Goal: Information Seeking & Learning: Learn about a topic

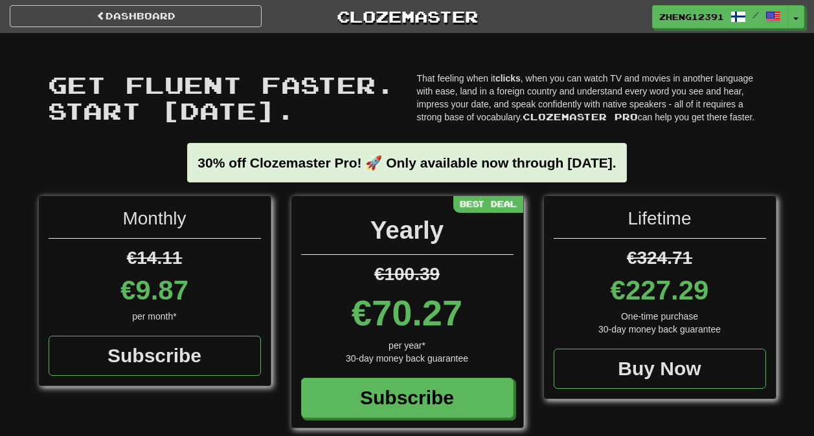
scroll to position [38, 0]
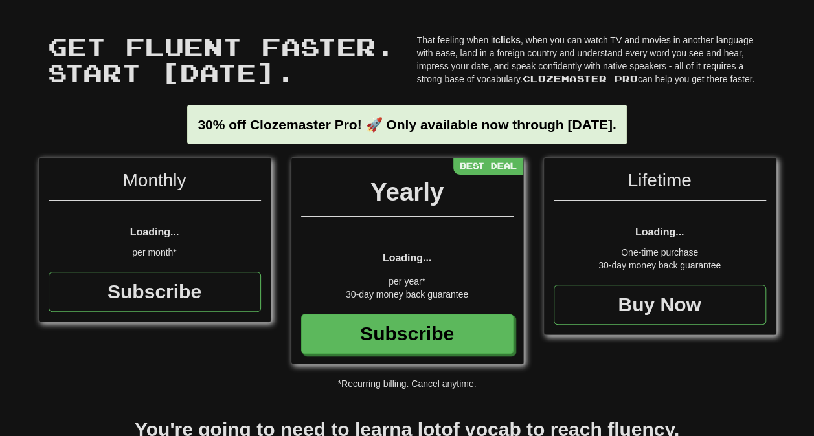
scroll to position [38, 0]
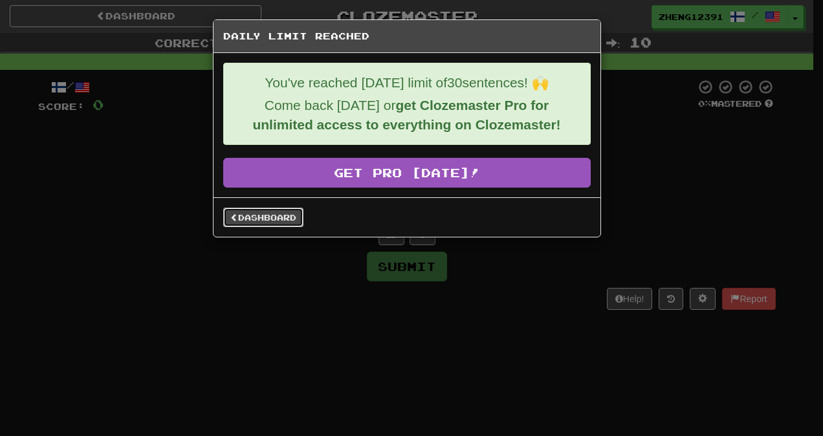
click at [267, 219] on link "Dashboard" at bounding box center [263, 217] width 80 height 19
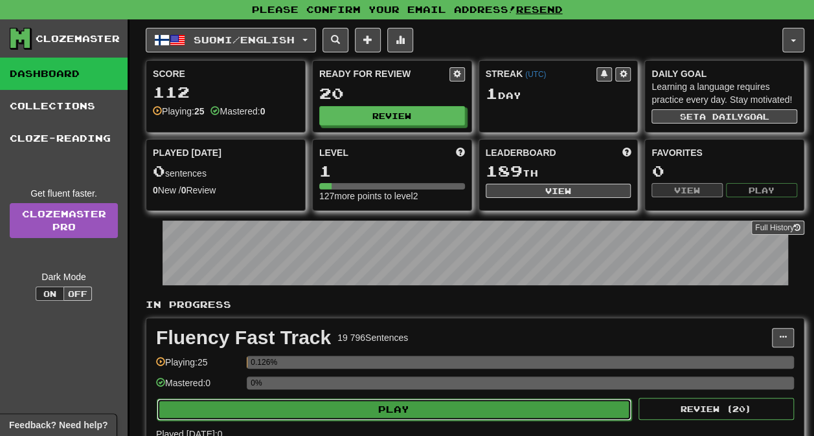
click at [384, 410] on button "Play" at bounding box center [394, 410] width 474 height 22
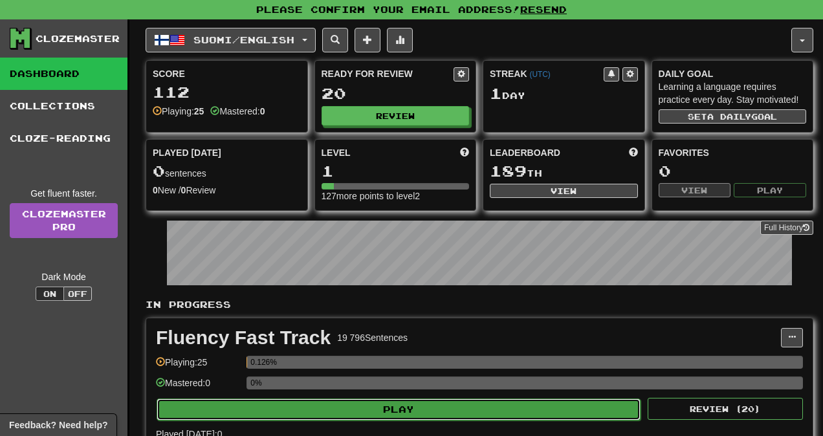
select select "**"
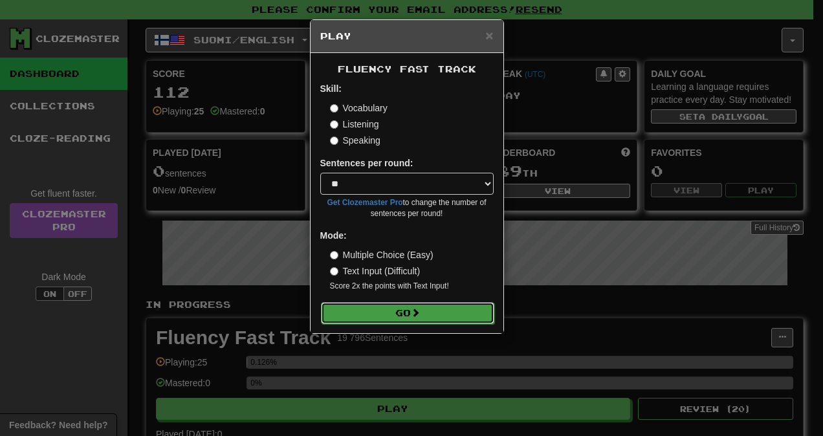
click at [370, 313] on button "Go" at bounding box center [407, 313] width 173 height 22
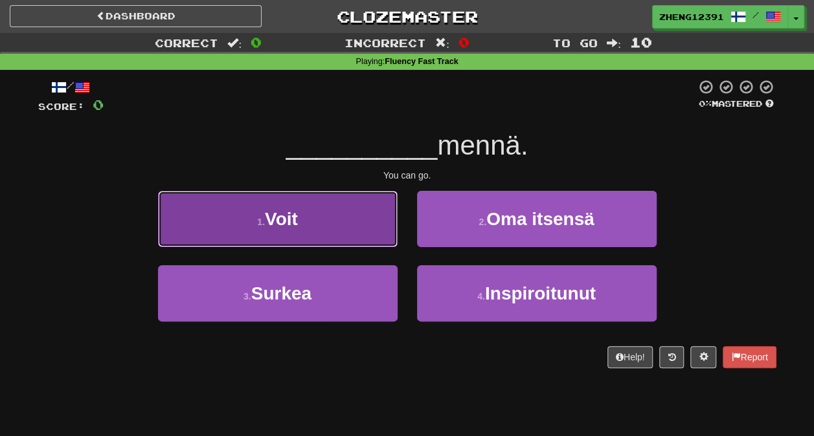
click at [317, 238] on button "1 . Voit" at bounding box center [277, 219] width 239 height 56
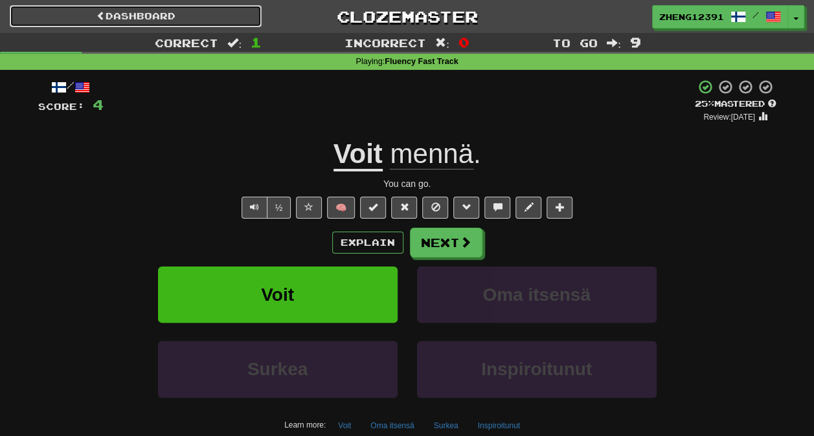
click at [193, 17] on link "Dashboard" at bounding box center [136, 16] width 252 height 22
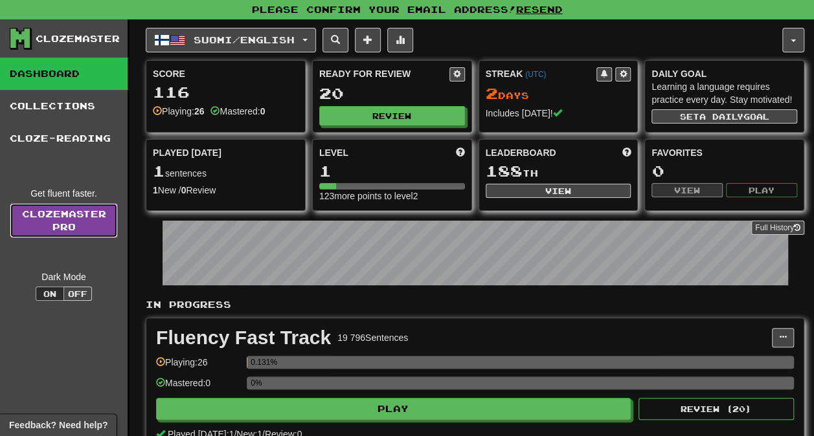
click at [94, 215] on link "Clozemaster Pro" at bounding box center [64, 220] width 108 height 35
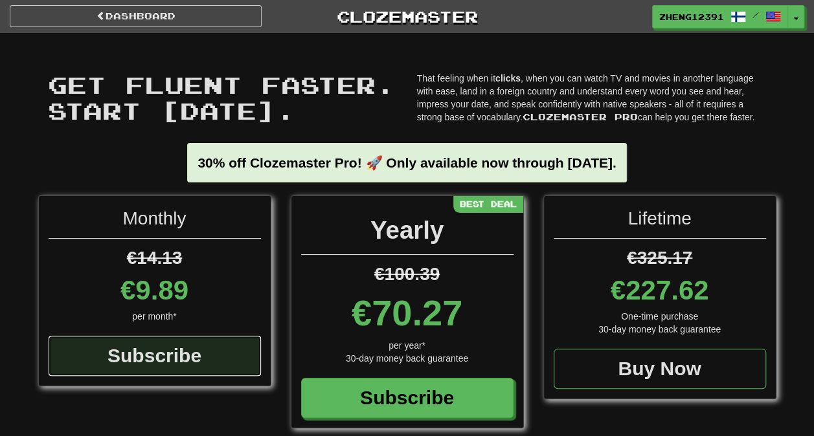
click at [214, 353] on div "Subscribe" at bounding box center [155, 356] width 212 height 40
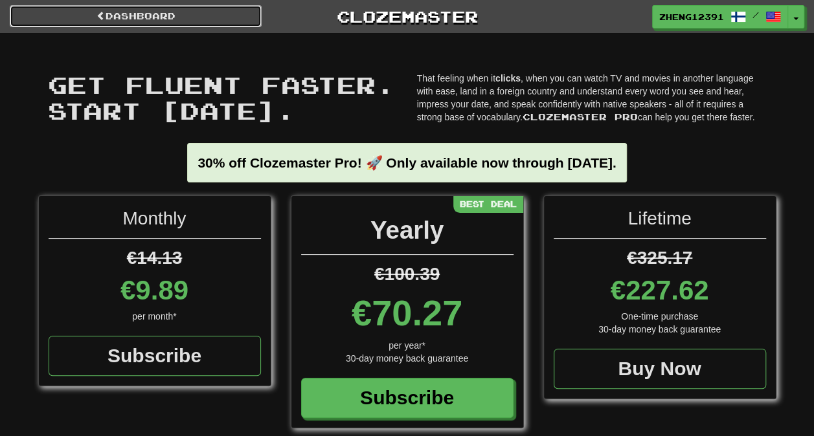
click at [91, 16] on link "Dashboard" at bounding box center [136, 16] width 252 height 22
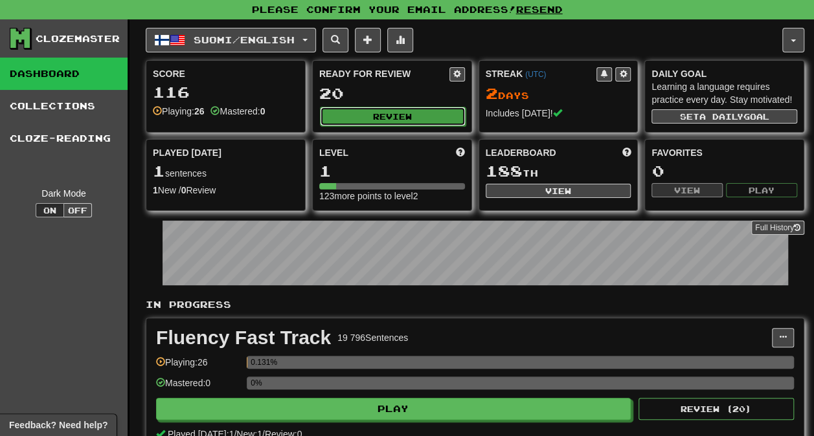
click at [411, 121] on button "Review" at bounding box center [393, 116] width 146 height 19
select select "**"
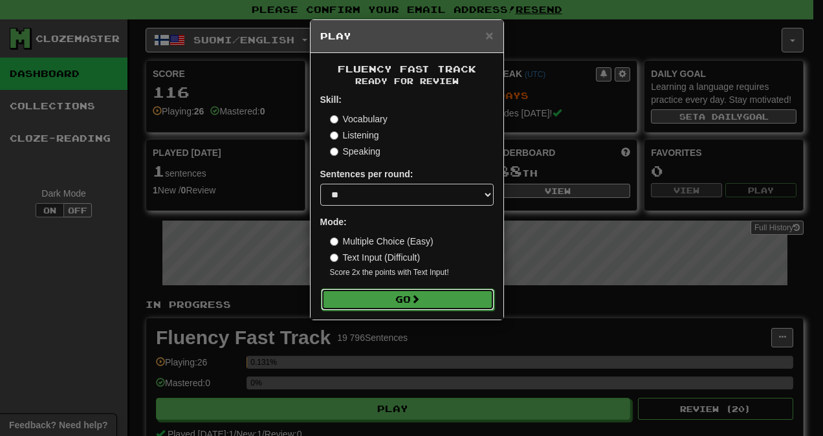
click at [406, 307] on button "Go" at bounding box center [407, 300] width 173 height 22
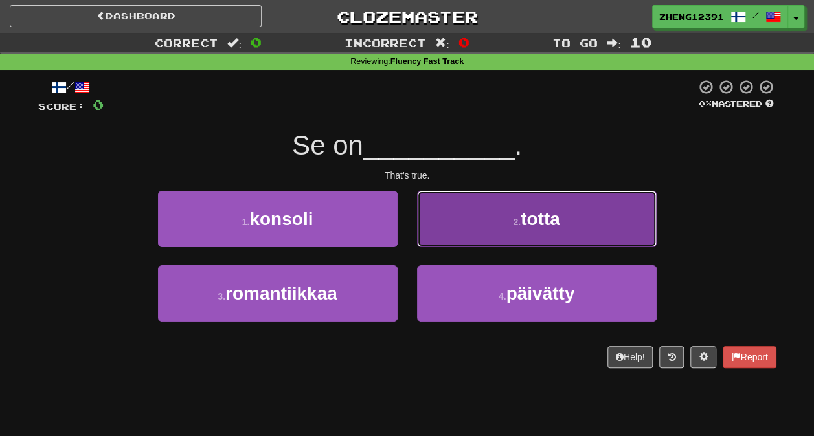
click at [537, 230] on button "2 . totta" at bounding box center [536, 219] width 239 height 56
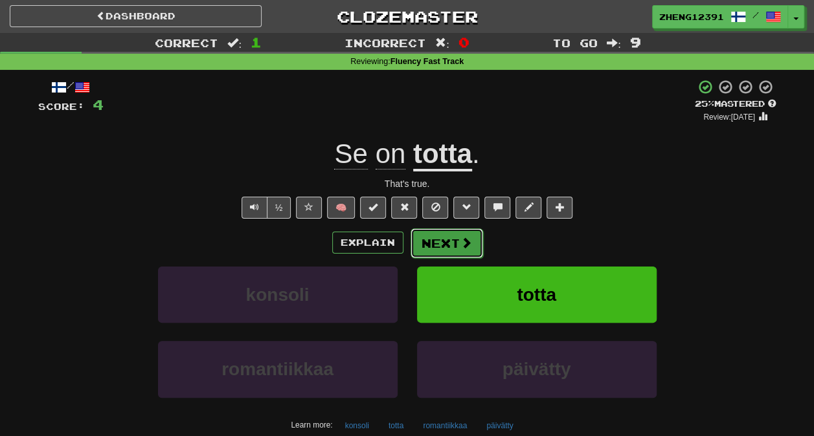
click at [453, 234] on button "Next" at bounding box center [446, 243] width 72 height 30
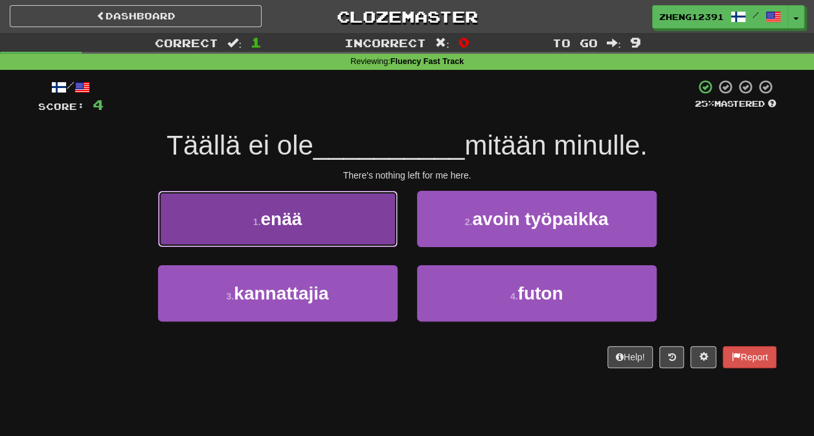
click at [315, 223] on button "1 . enää" at bounding box center [277, 219] width 239 height 56
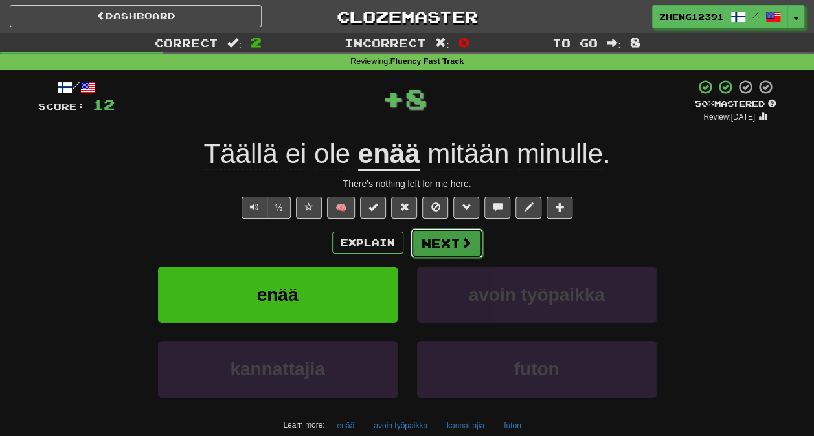
click at [437, 239] on button "Next" at bounding box center [446, 243] width 72 height 30
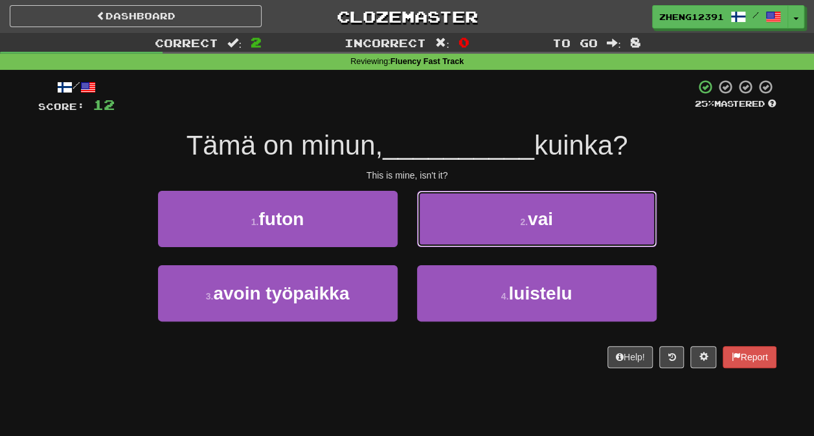
click at [437, 239] on button "2 . vai" at bounding box center [536, 219] width 239 height 56
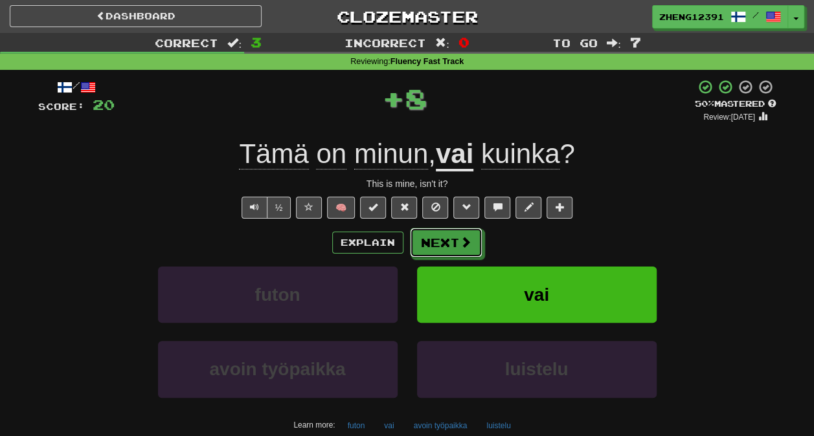
click at [437, 239] on button "Next" at bounding box center [446, 243] width 72 height 30
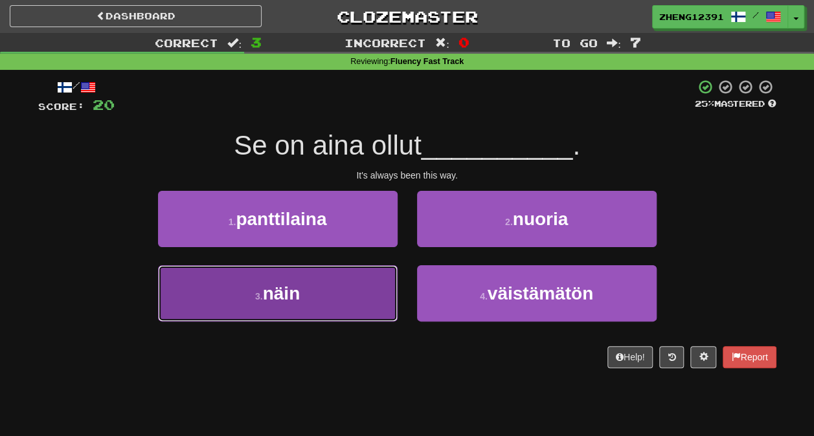
click at [342, 306] on button "3 . näin" at bounding box center [277, 293] width 239 height 56
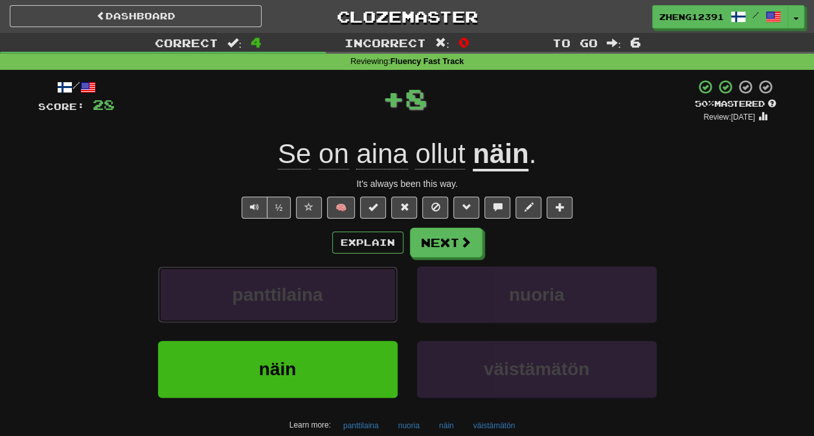
click at [342, 306] on button "panttilaina" at bounding box center [277, 295] width 239 height 56
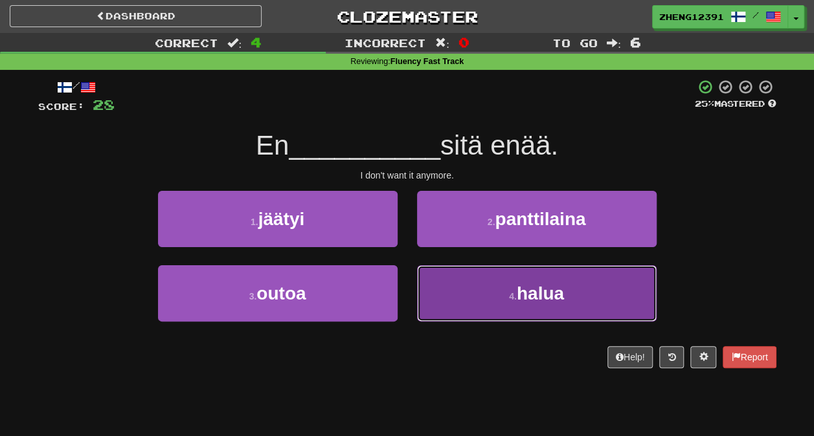
click at [532, 268] on button "4 . halua" at bounding box center [536, 293] width 239 height 56
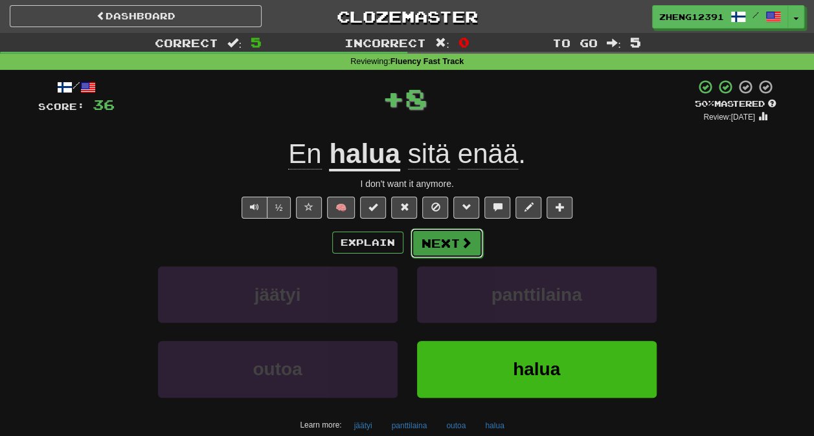
click at [424, 233] on button "Next" at bounding box center [446, 243] width 72 height 30
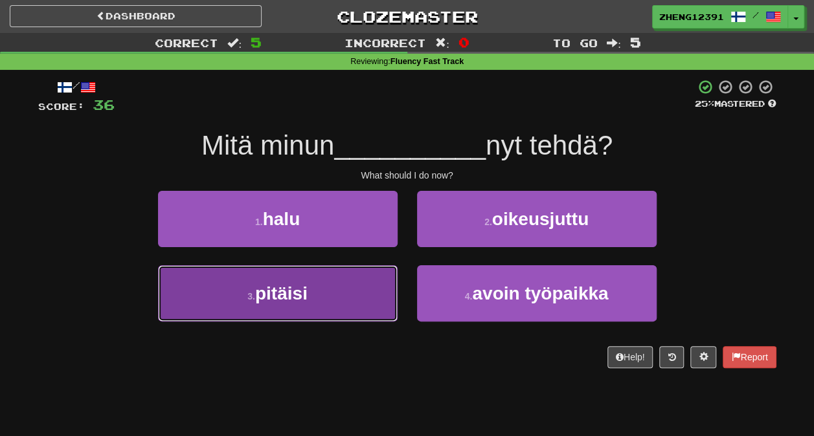
click at [362, 302] on button "3 . pitäisi" at bounding box center [277, 293] width 239 height 56
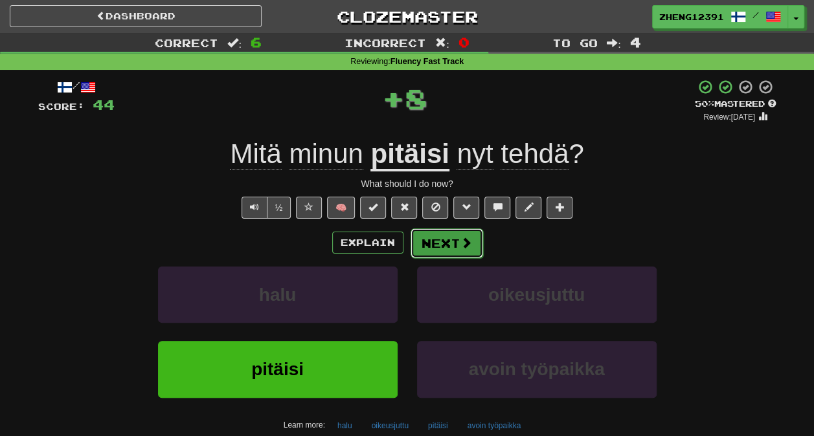
click at [425, 249] on button "Next" at bounding box center [446, 243] width 72 height 30
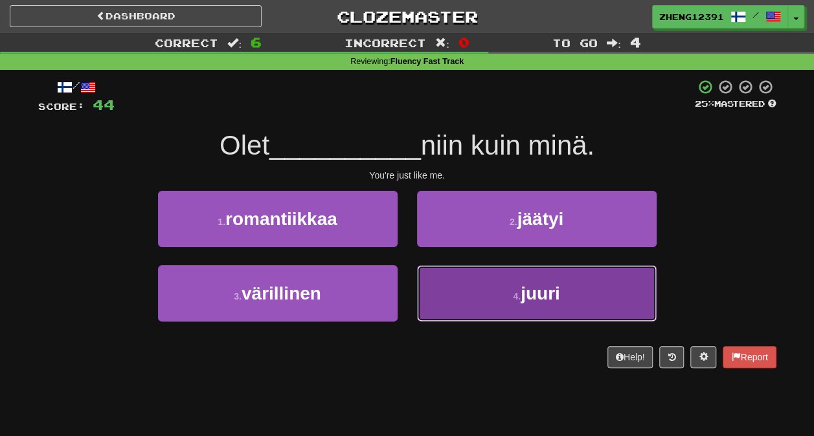
click at [454, 295] on button "4 . juuri" at bounding box center [536, 293] width 239 height 56
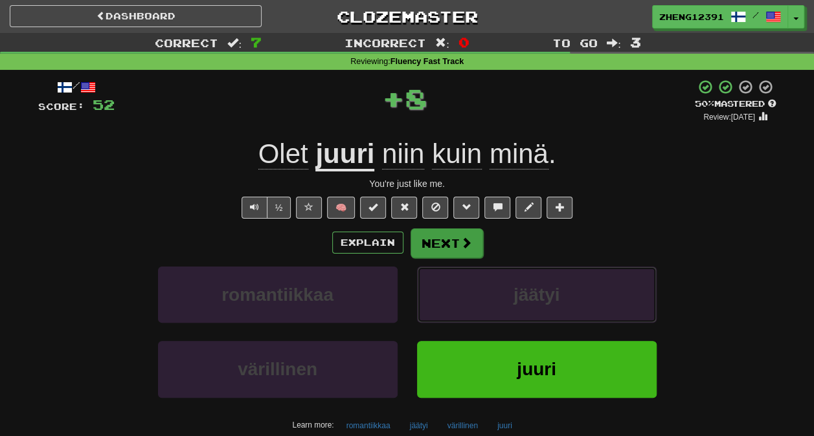
drag, startPoint x: 454, startPoint y: 295, endPoint x: 443, endPoint y: 236, distance: 59.4
click at [443, 236] on div "Explain Next romantiikkaa jäätyi värillinen juuri Learn more: romantiikkaa jäät…" at bounding box center [407, 332] width 738 height 208
click at [443, 236] on button "Next" at bounding box center [446, 243] width 72 height 30
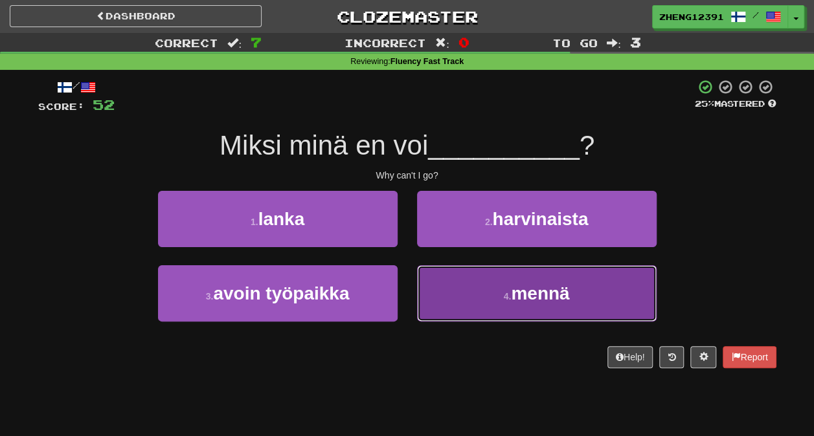
click at [469, 286] on button "4 . mennä" at bounding box center [536, 293] width 239 height 56
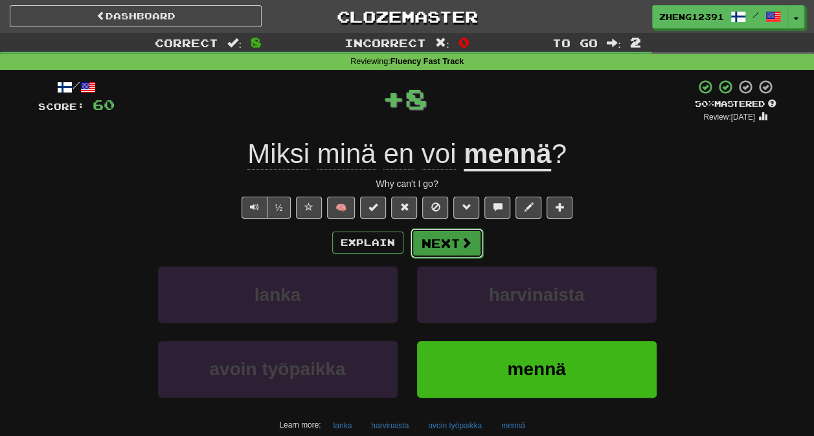
click at [430, 245] on button "Next" at bounding box center [446, 243] width 72 height 30
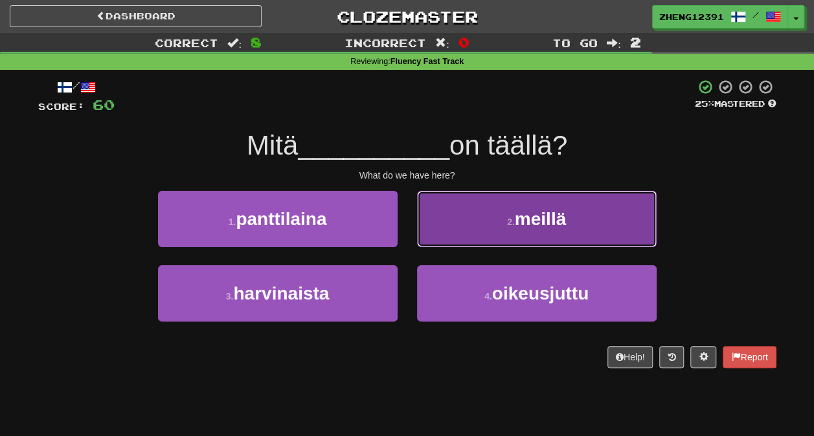
click at [480, 214] on button "2 . meillä" at bounding box center [536, 219] width 239 height 56
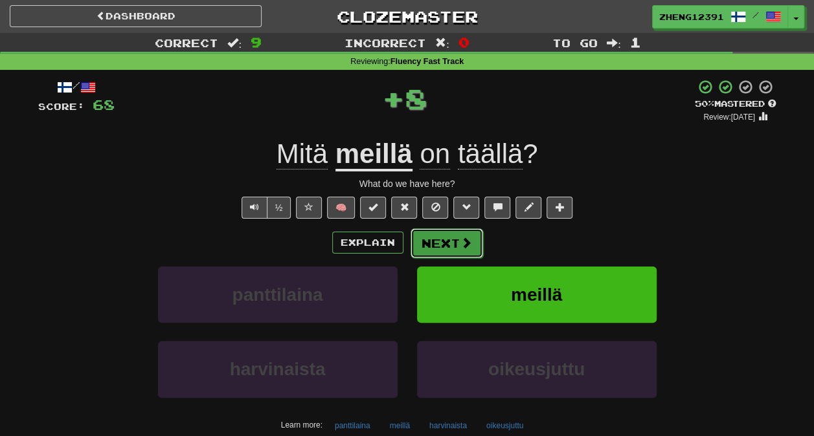
click at [426, 247] on button "Next" at bounding box center [446, 243] width 72 height 30
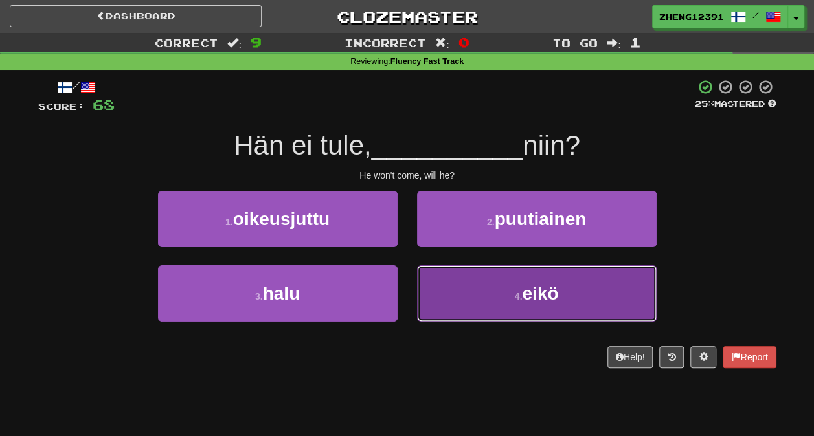
click at [466, 286] on button "4 . eikö" at bounding box center [536, 293] width 239 height 56
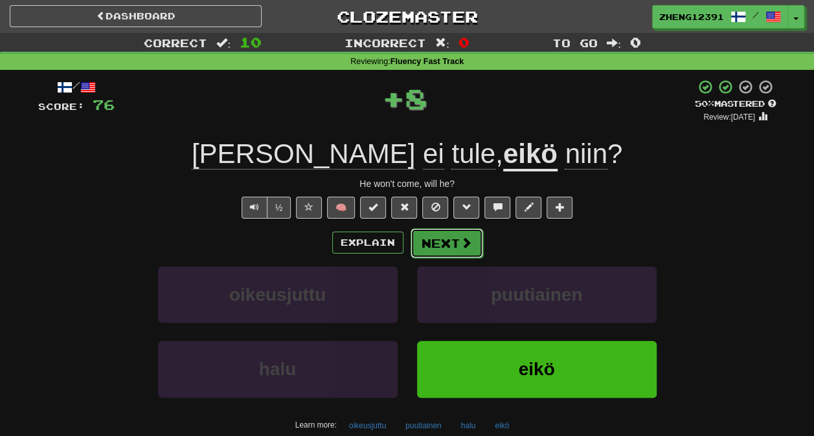
click at [449, 244] on button "Next" at bounding box center [446, 243] width 72 height 30
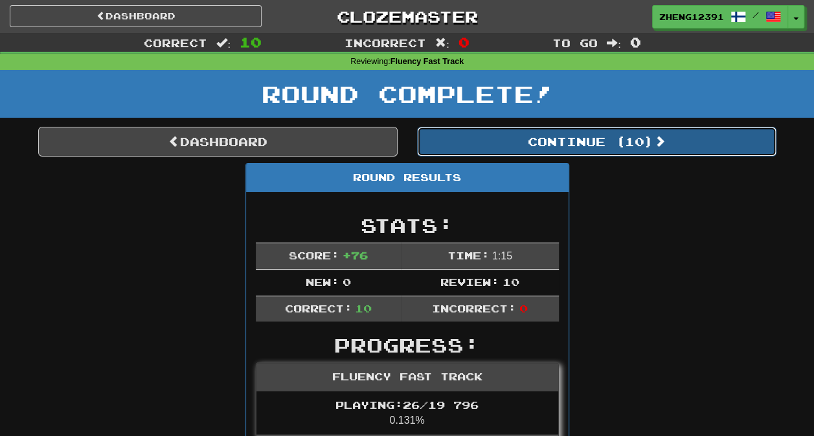
click at [559, 149] on button "Continue ( 10 )" at bounding box center [596, 142] width 359 height 30
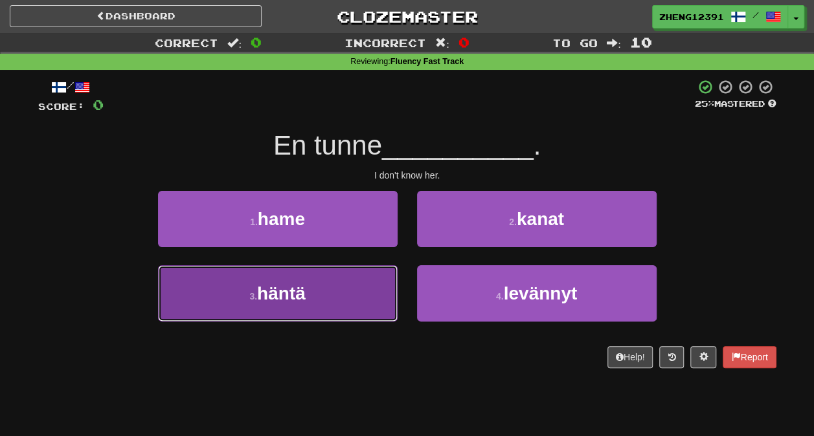
click at [375, 289] on button "3 . häntä" at bounding box center [277, 293] width 239 height 56
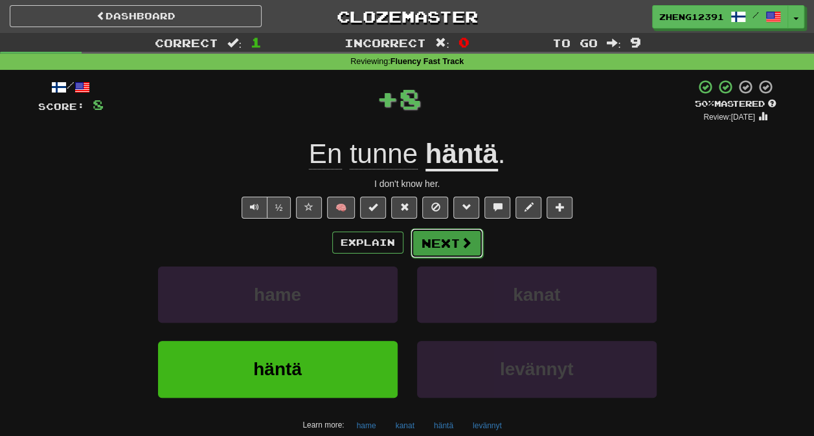
click at [441, 250] on button "Next" at bounding box center [446, 243] width 72 height 30
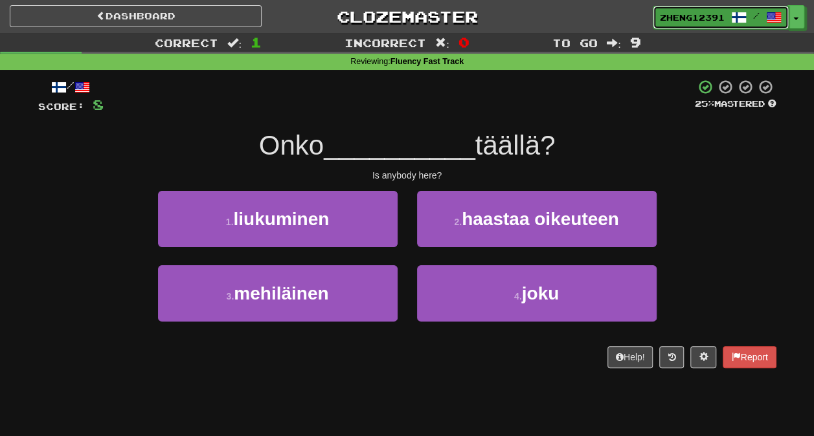
click at [750, 13] on span "/" at bounding box center [756, 15] width 50 height 9
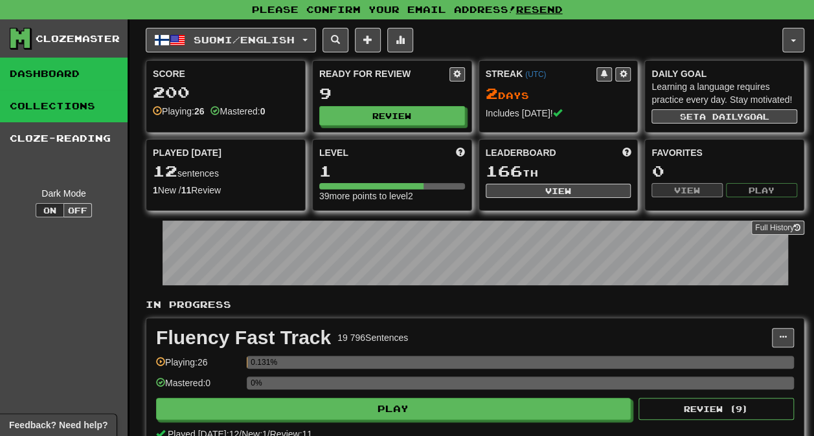
click at [53, 104] on link "Collections" at bounding box center [64, 106] width 128 height 32
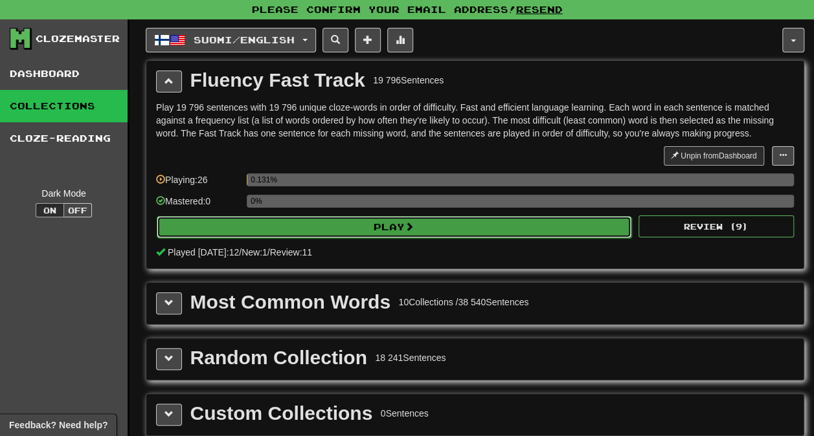
click at [320, 225] on button "Play" at bounding box center [394, 227] width 474 height 22
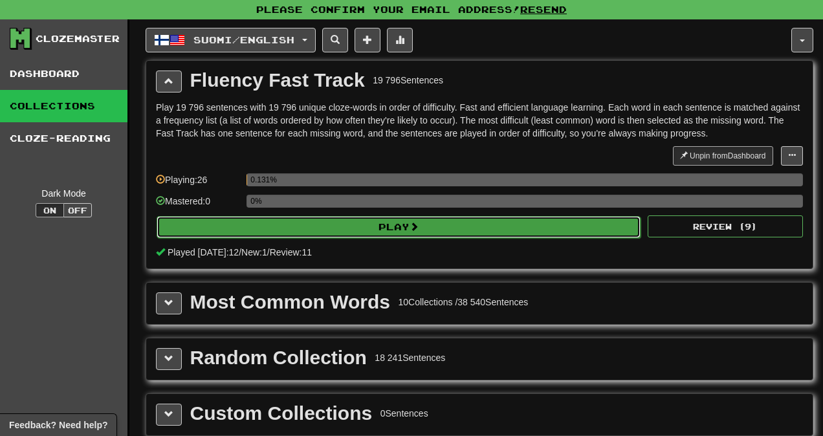
select select "**"
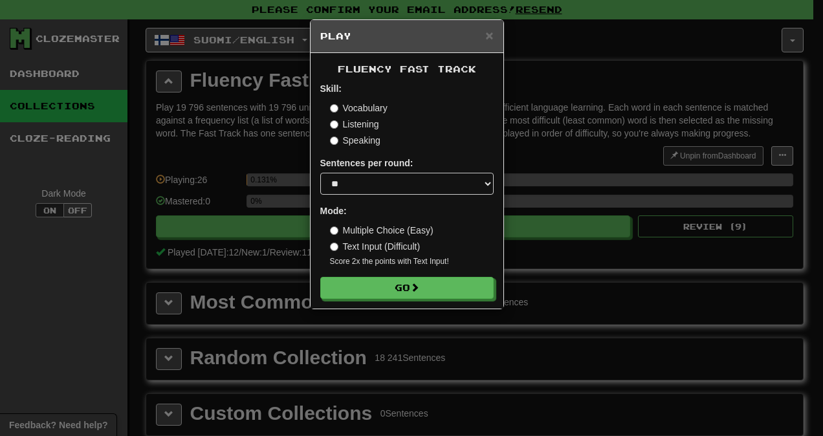
click at [499, 32] on div "× Play" at bounding box center [407, 36] width 193 height 33
click at [490, 36] on span "×" at bounding box center [489, 35] width 8 height 15
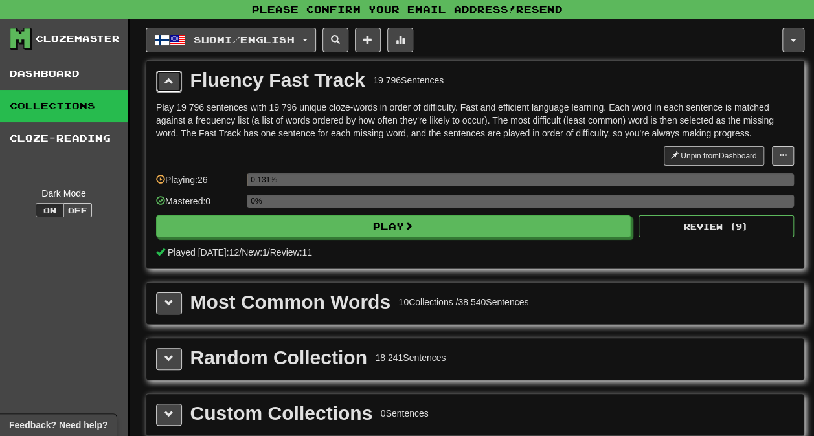
click at [165, 80] on span at bounding box center [168, 80] width 9 height 9
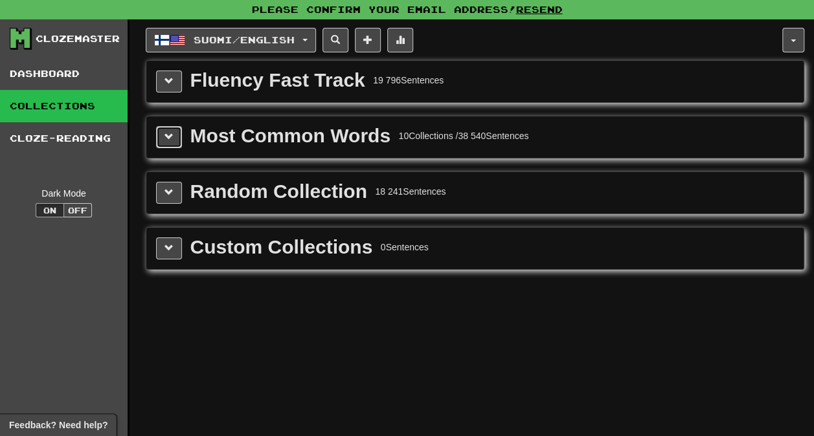
click at [167, 144] on button at bounding box center [169, 137] width 26 height 22
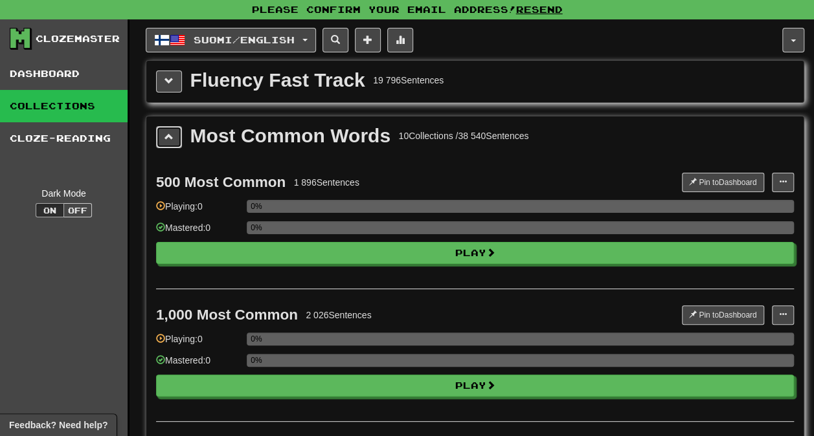
click at [167, 144] on button at bounding box center [169, 137] width 26 height 22
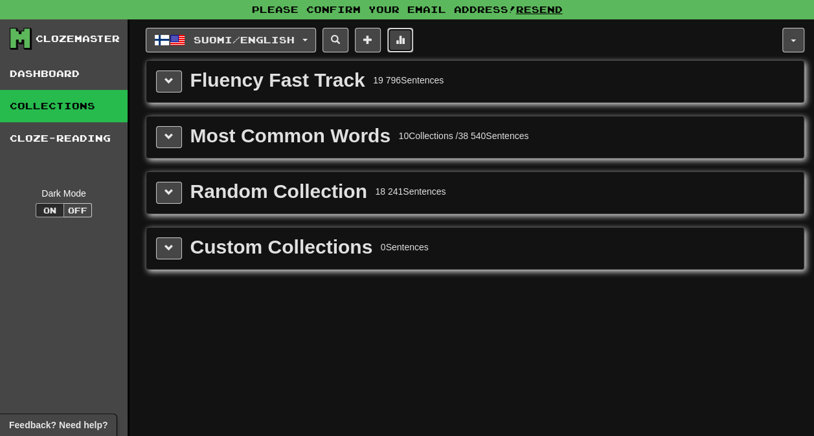
click at [405, 41] on span at bounding box center [399, 39] width 9 height 9
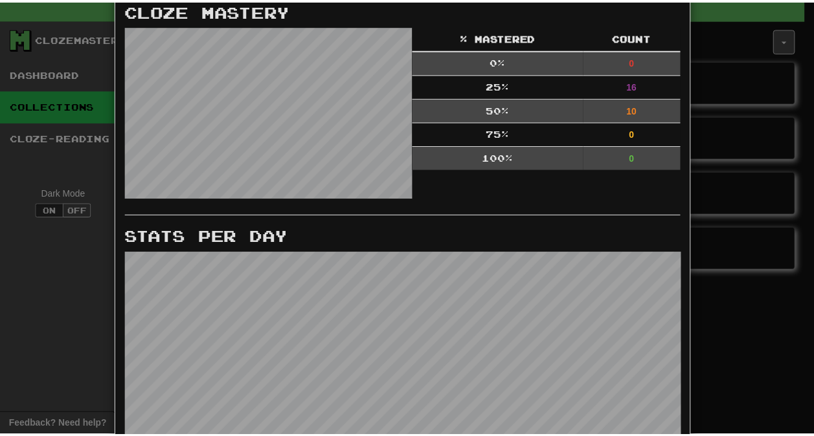
scroll to position [488, 0]
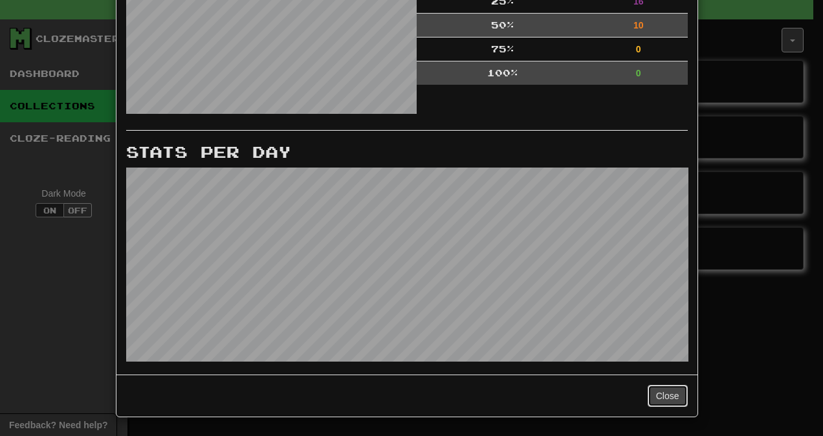
click at [656, 390] on button "Close" at bounding box center [668, 396] width 40 height 22
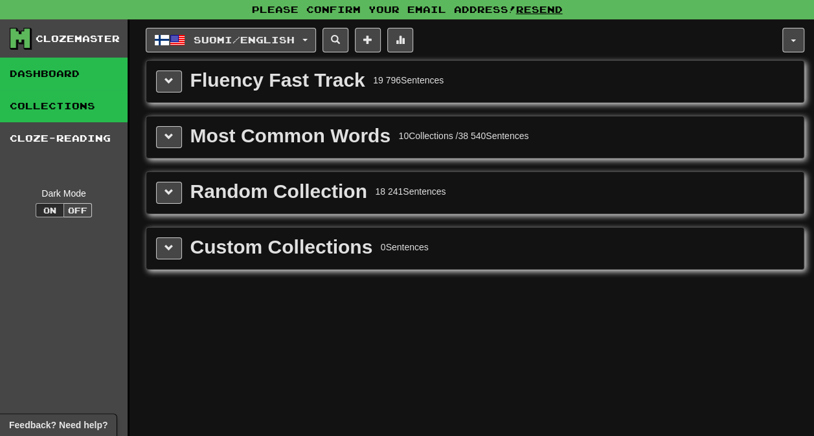
click at [56, 67] on link "Dashboard" at bounding box center [64, 74] width 128 height 32
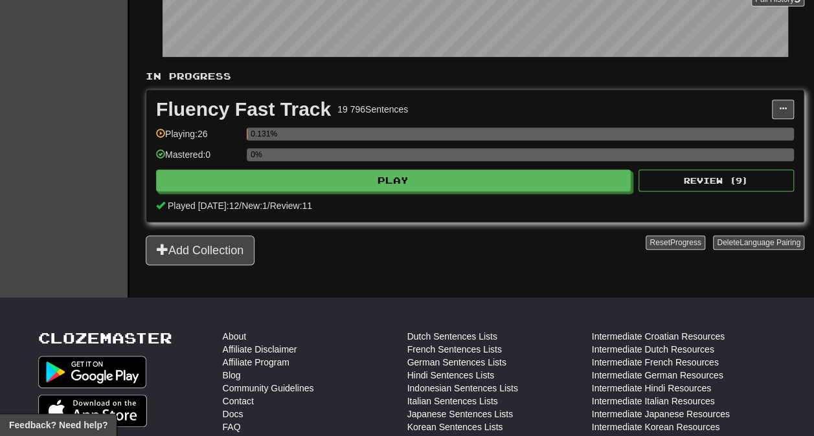
scroll to position [229, 0]
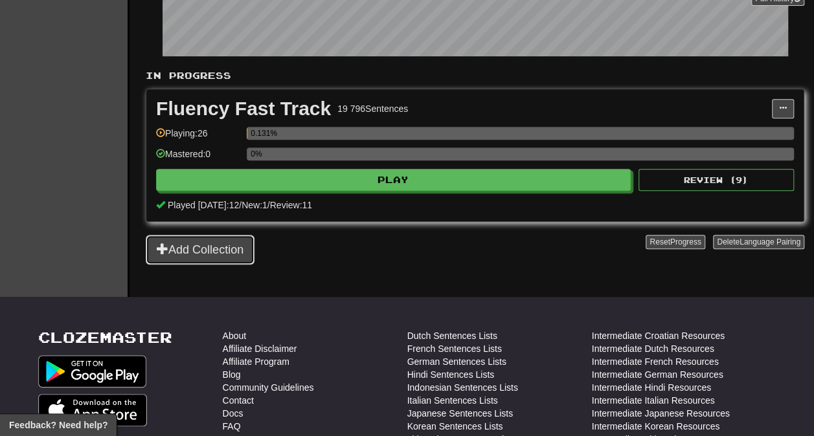
click at [252, 239] on button "Add Collection" at bounding box center [200, 250] width 109 height 30
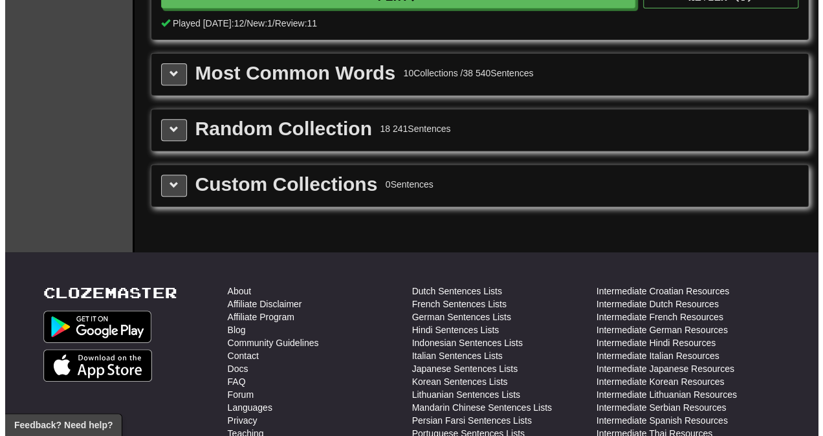
scroll to position [0, 0]
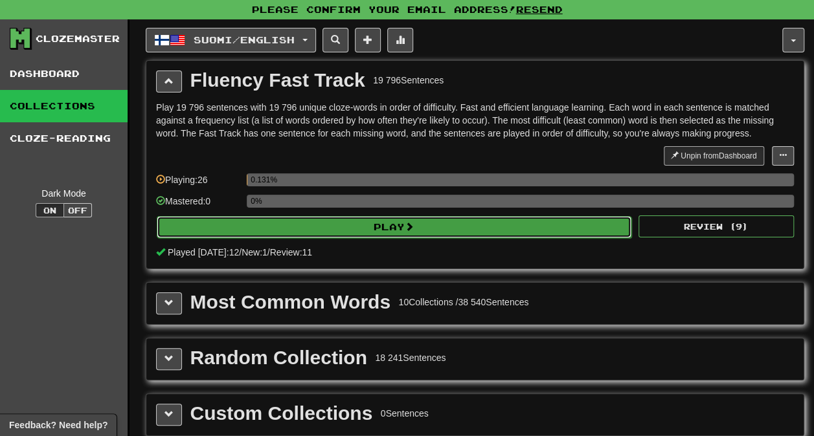
click at [298, 228] on button "Play" at bounding box center [394, 227] width 474 height 22
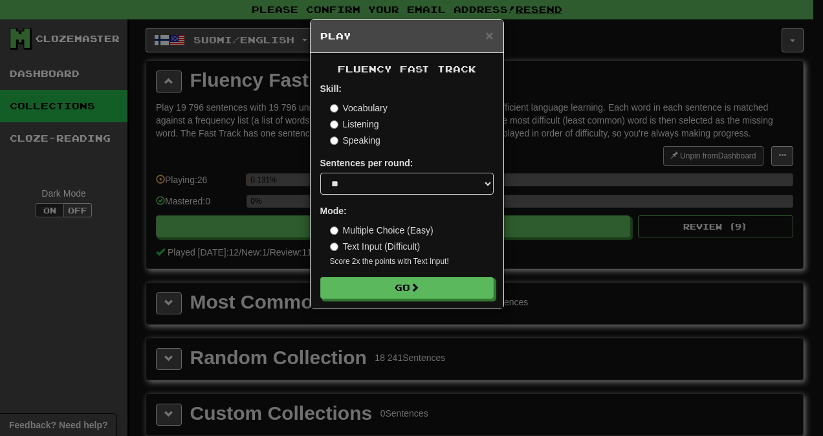
click at [357, 250] on label "Text Input (Difficult)" at bounding box center [375, 246] width 91 height 13
click at [441, 181] on select "* ** ** ** ** ** *** ********" at bounding box center [406, 184] width 173 height 22
select select "***"
click at [320, 173] on select "* ** ** ** ** ** *** ********" at bounding box center [406, 184] width 173 height 22
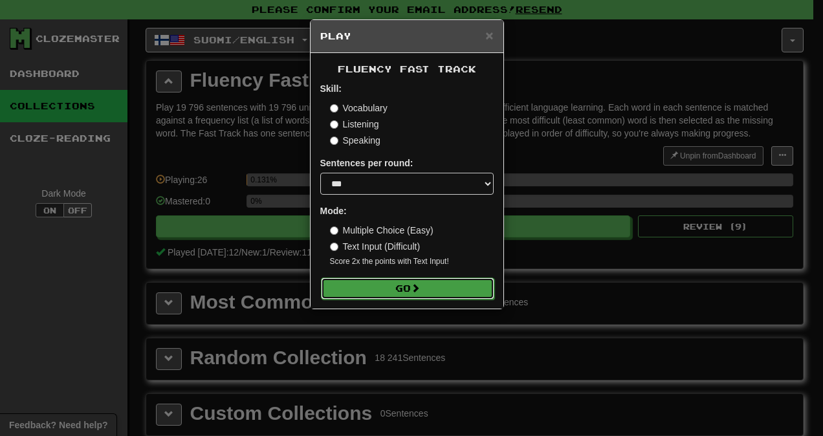
click at [460, 293] on button "Go" at bounding box center [407, 289] width 173 height 22
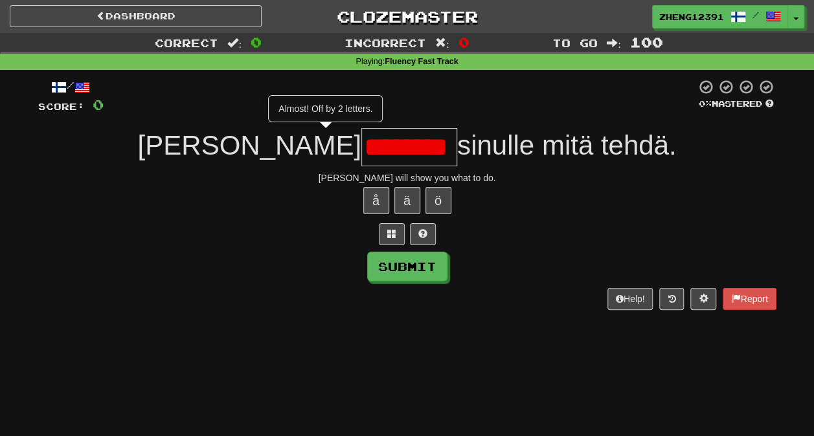
type input "*******"
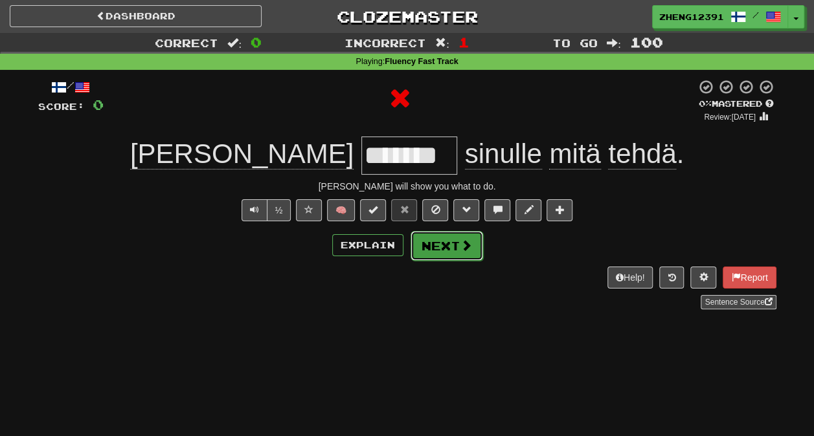
click at [427, 241] on button "Next" at bounding box center [446, 246] width 72 height 30
